Goal: Obtain resource: Obtain resource

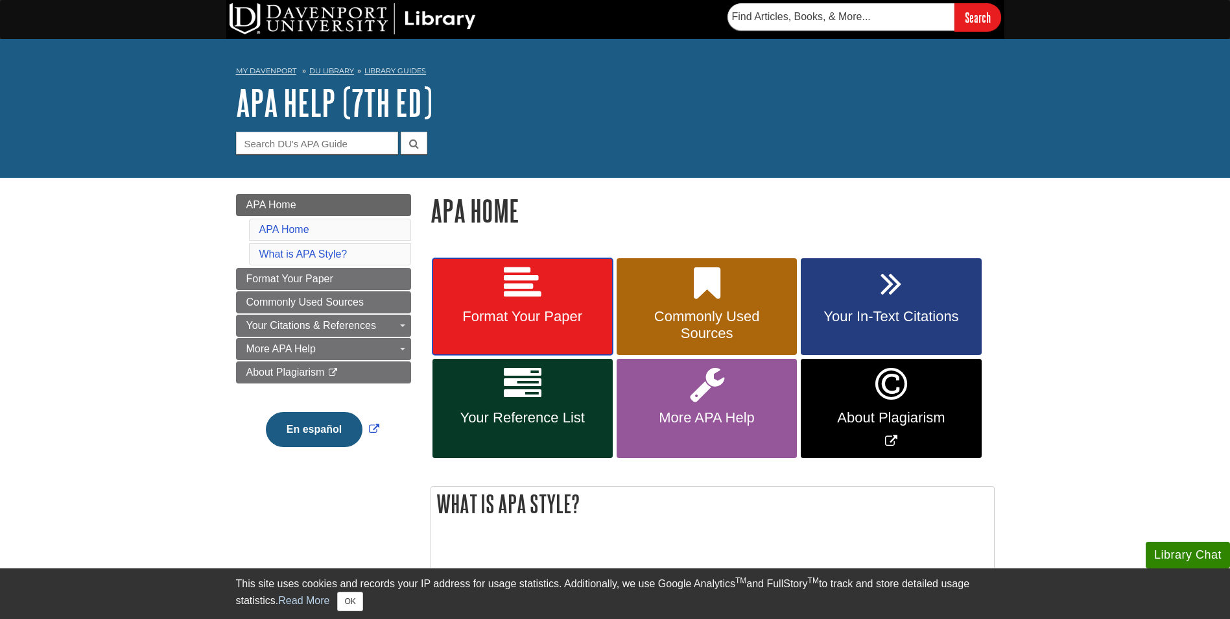
click at [560, 283] on link "Format Your Paper" at bounding box center [522, 306] width 180 height 97
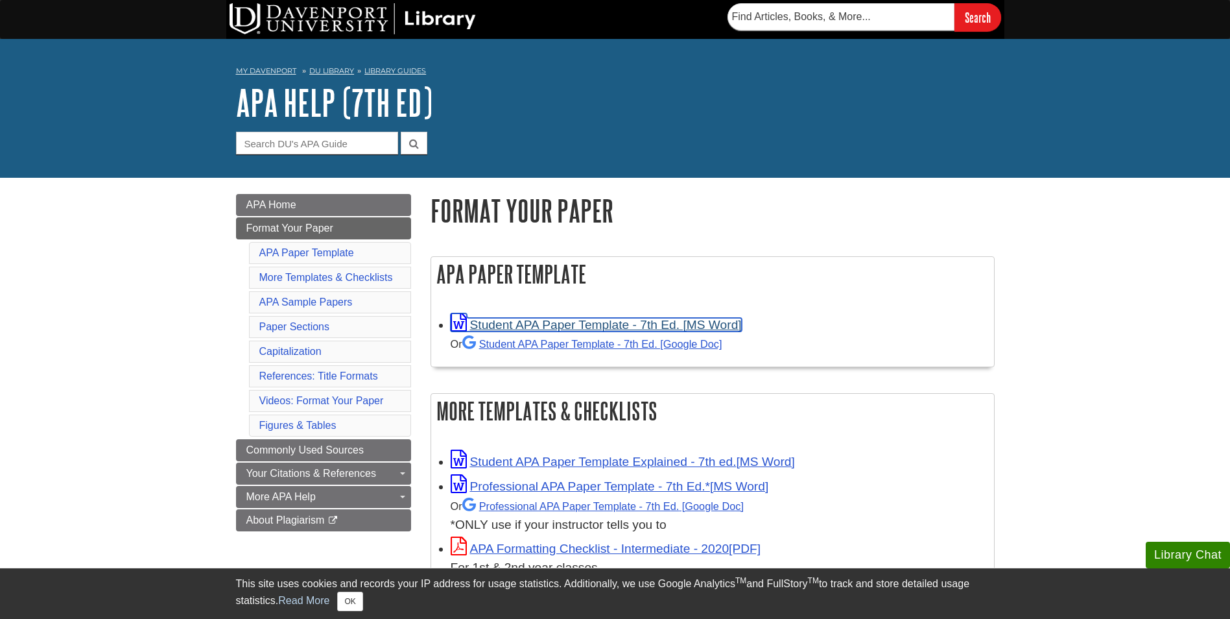
click at [584, 321] on link "Student APA Paper Template - 7th Ed. [MS Word]" at bounding box center [596, 325] width 291 height 14
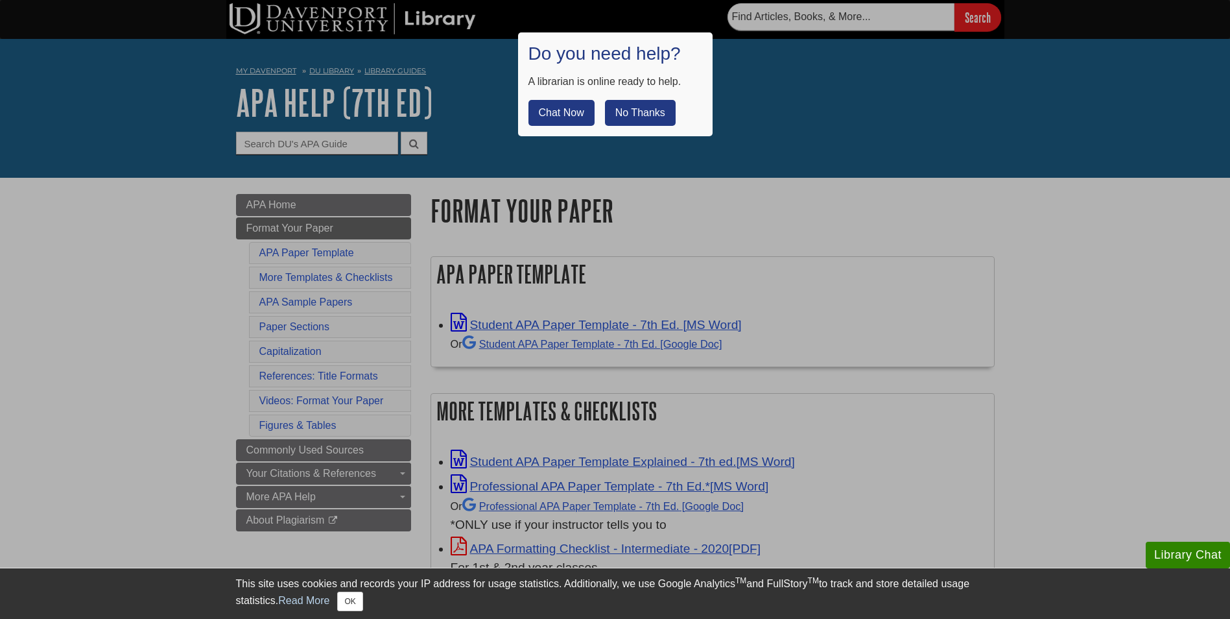
click at [643, 108] on button "No Thanks" at bounding box center [640, 113] width 71 height 26
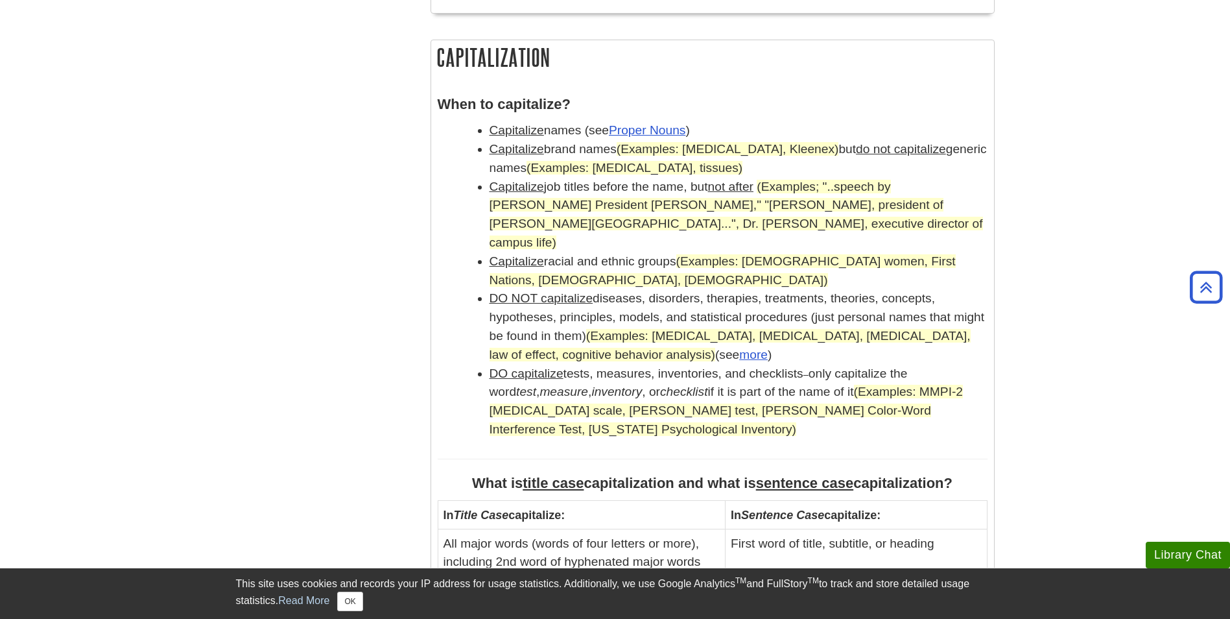
scroll to position [1236, 0]
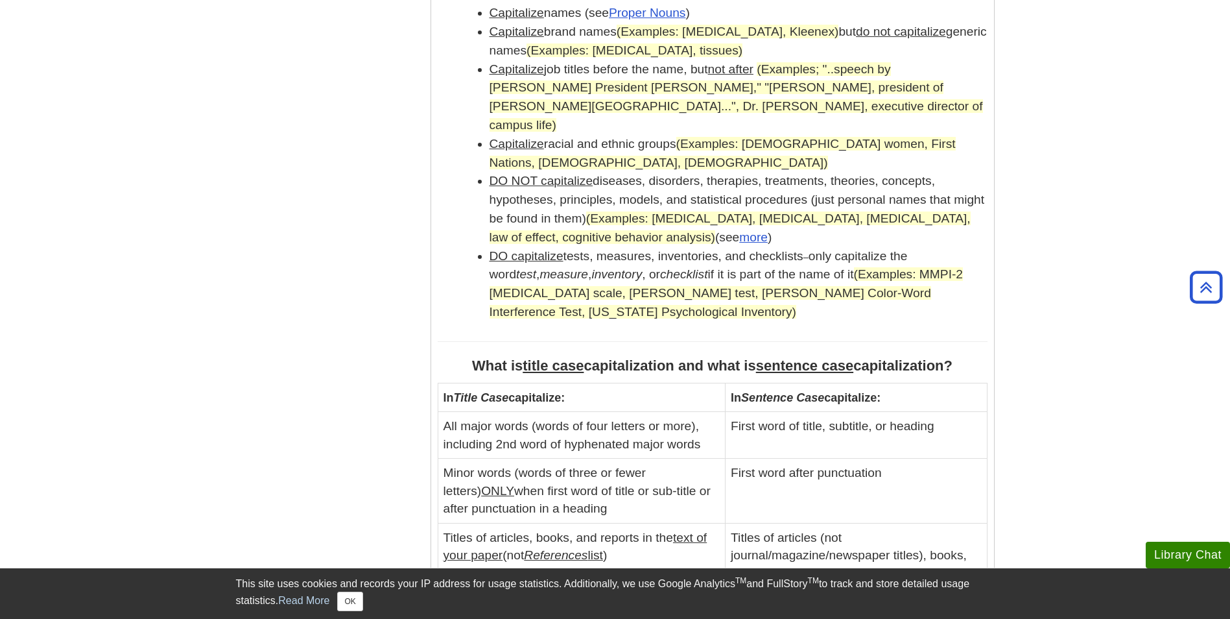
drag, startPoint x: 815, startPoint y: 297, endPoint x: 989, endPoint y: 220, distance: 190.7
click at [989, 220] on div "When to capitalize? Capitalize names (see Proper Nouns ) Capitalize brand names…" at bounding box center [712, 414] width 563 height 888
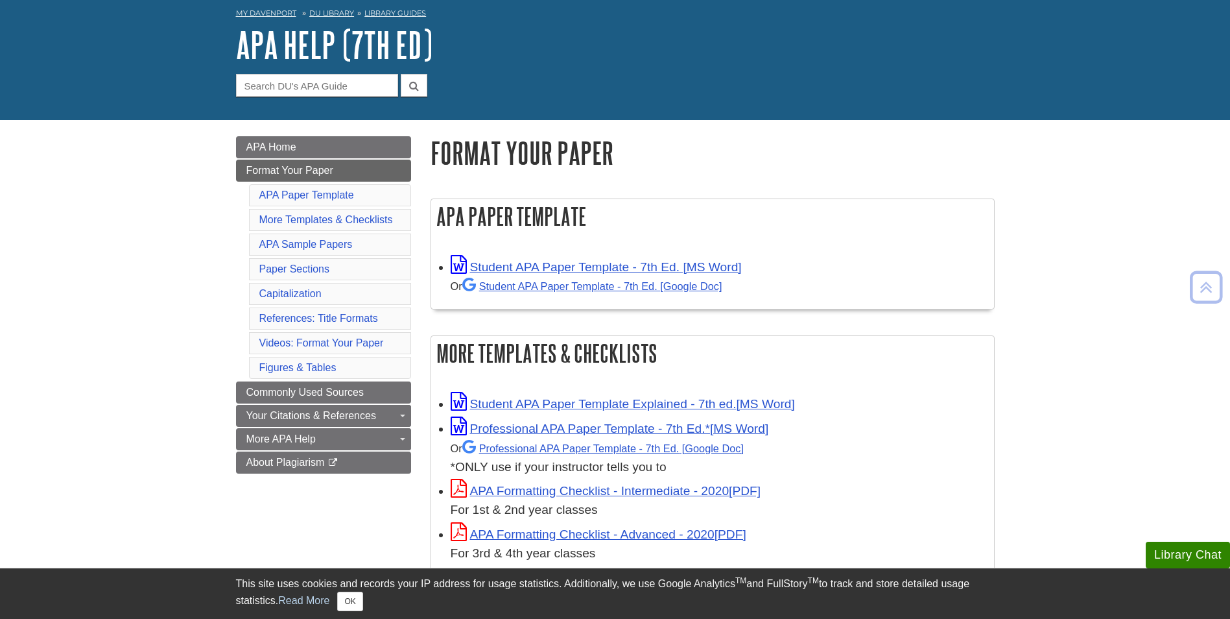
scroll to position [0, 0]
